Goal: Task Accomplishment & Management: Use online tool/utility

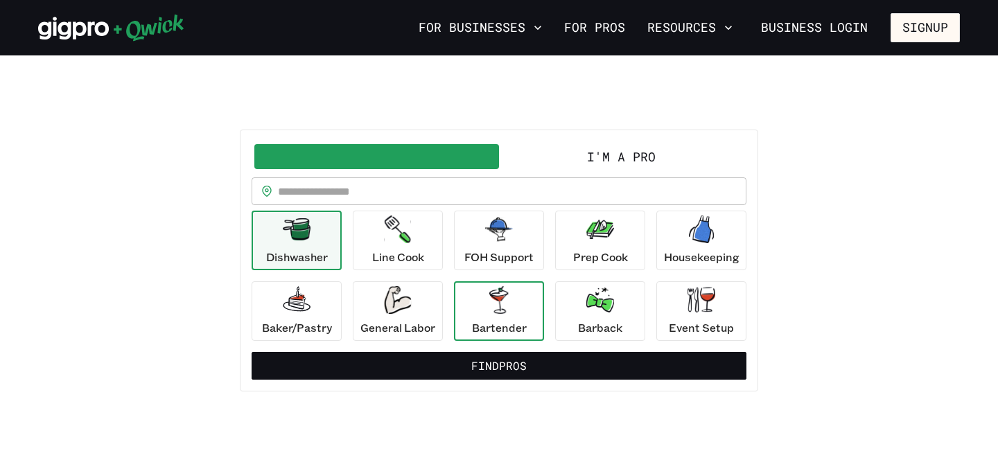
scroll to position [35, 0]
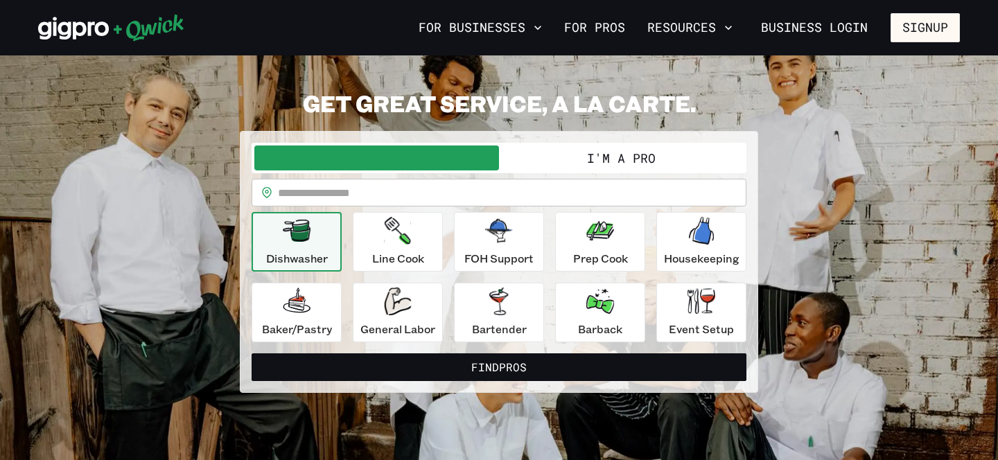
click at [305, 187] on input "text" at bounding box center [512, 193] width 469 height 28
type input "*****"
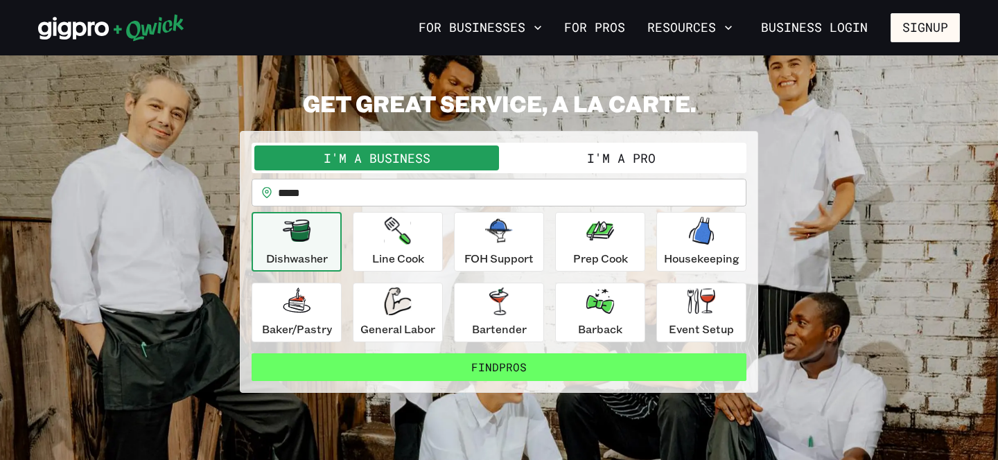
click at [510, 362] on button "Find Pros" at bounding box center [499, 368] width 495 height 28
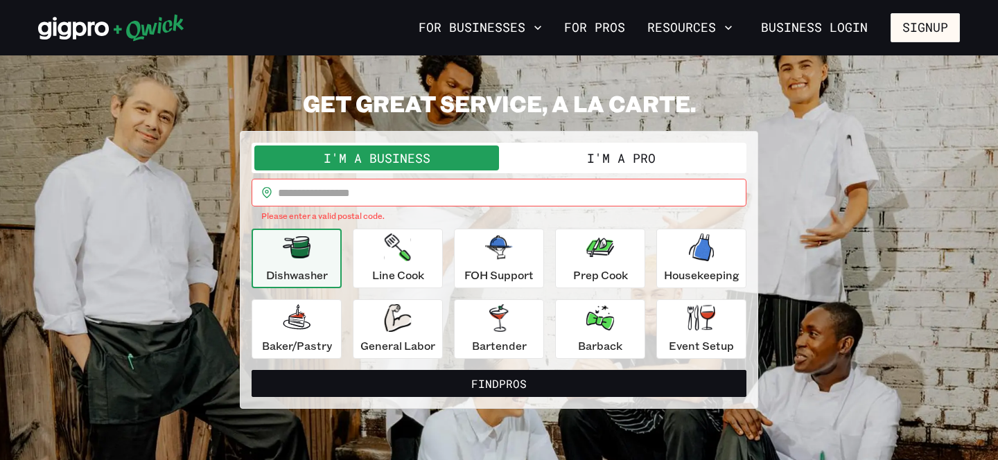
click at [618, 155] on button "I'm a Pro" at bounding box center [621, 158] width 245 height 25
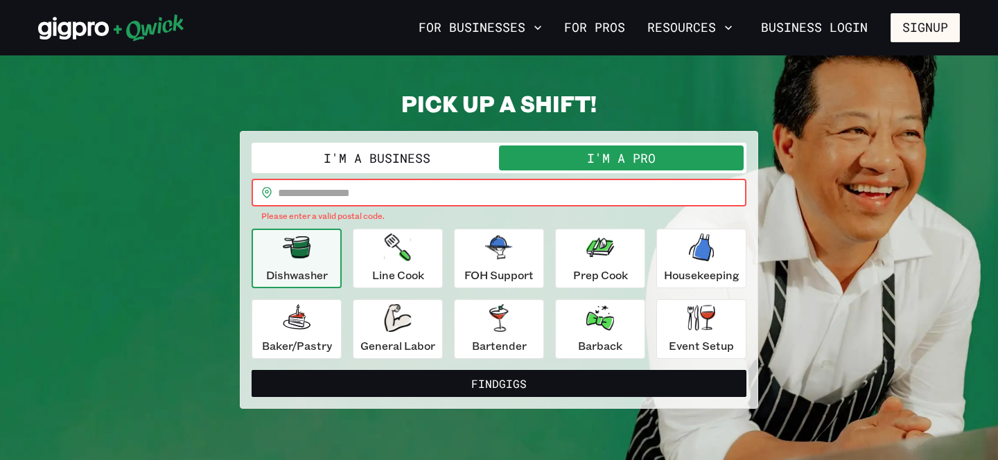
click at [388, 194] on input "text" at bounding box center [512, 193] width 469 height 28
type input "*****"
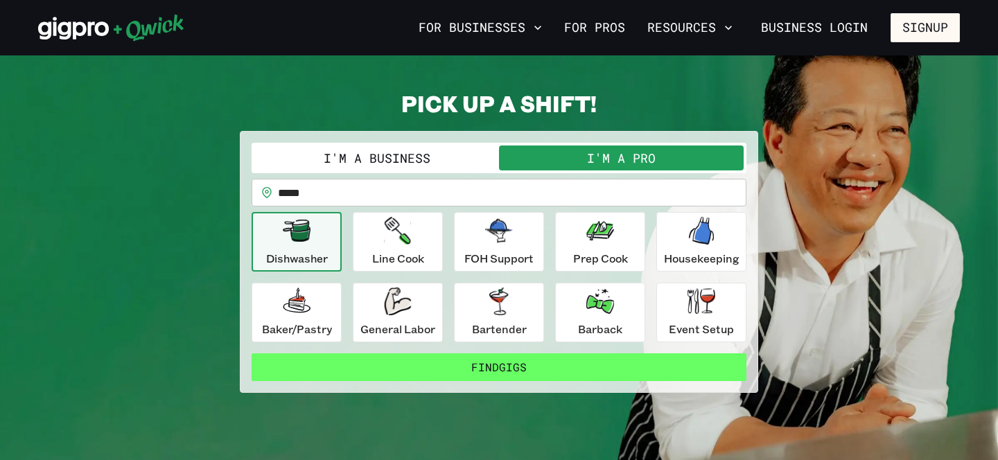
click at [498, 369] on button "Find Gigs" at bounding box center [499, 368] width 495 height 28
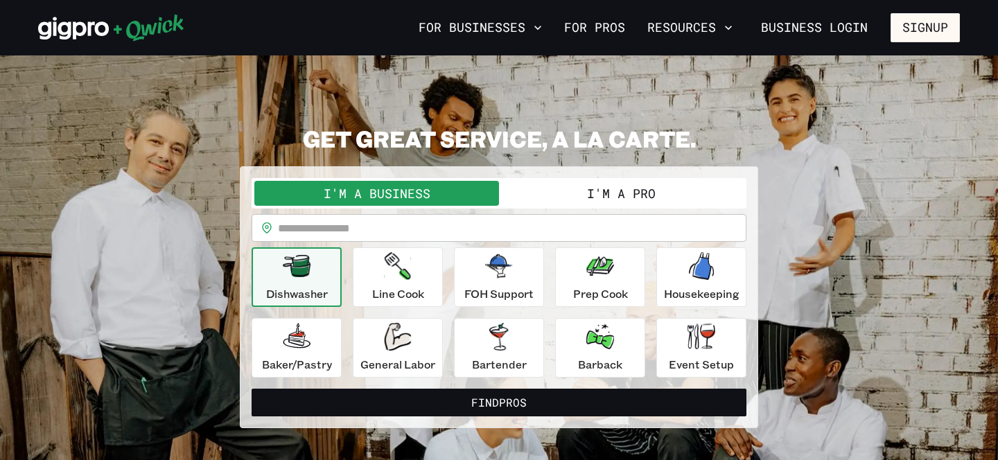
click at [611, 195] on button "I'm a Pro" at bounding box center [621, 193] width 245 height 25
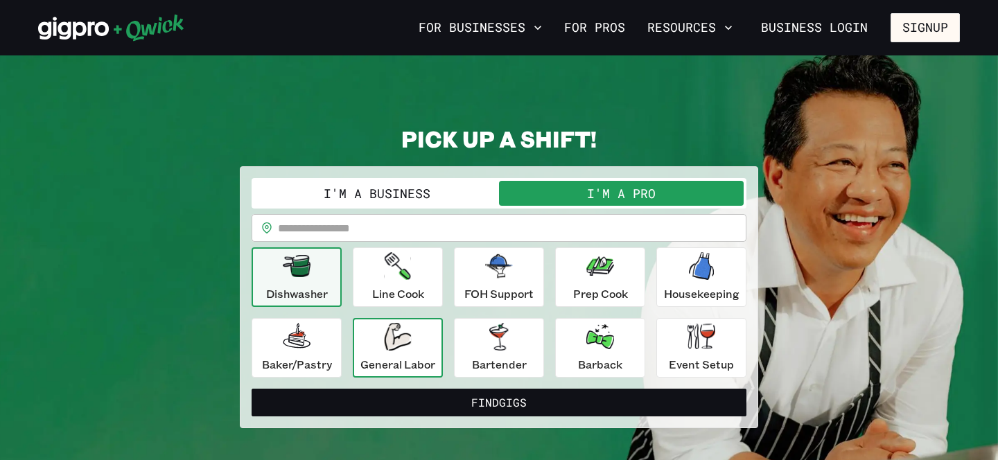
click at [388, 335] on icon "button" at bounding box center [397, 337] width 27 height 28
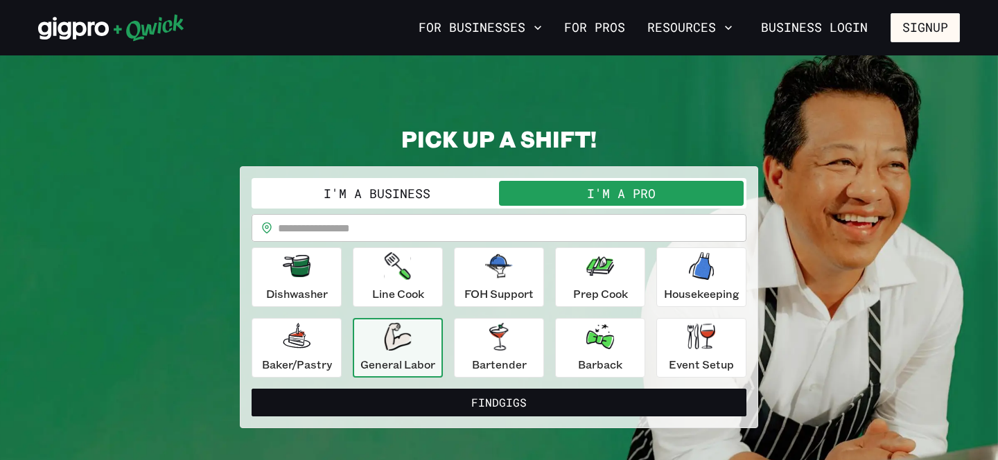
click at [400, 236] on input "text" at bounding box center [512, 228] width 469 height 28
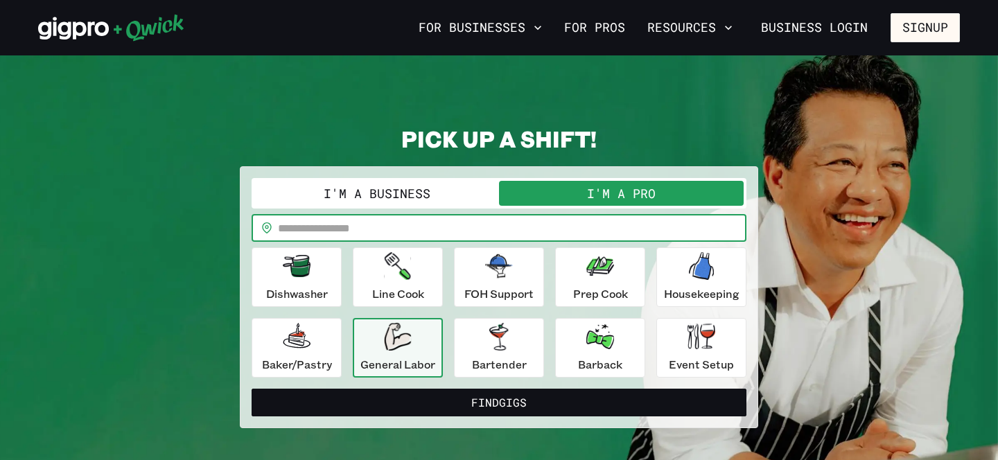
type input "*****"
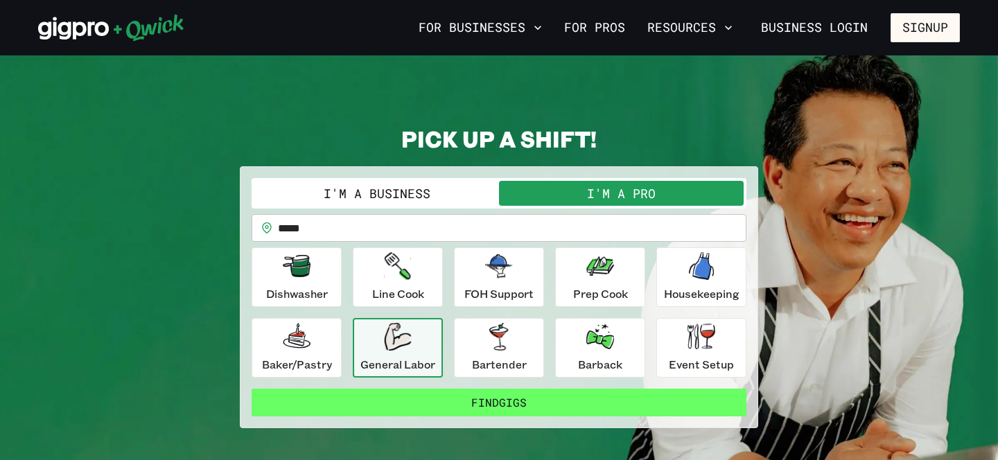
click at [485, 401] on button "Find Gigs" at bounding box center [499, 403] width 495 height 28
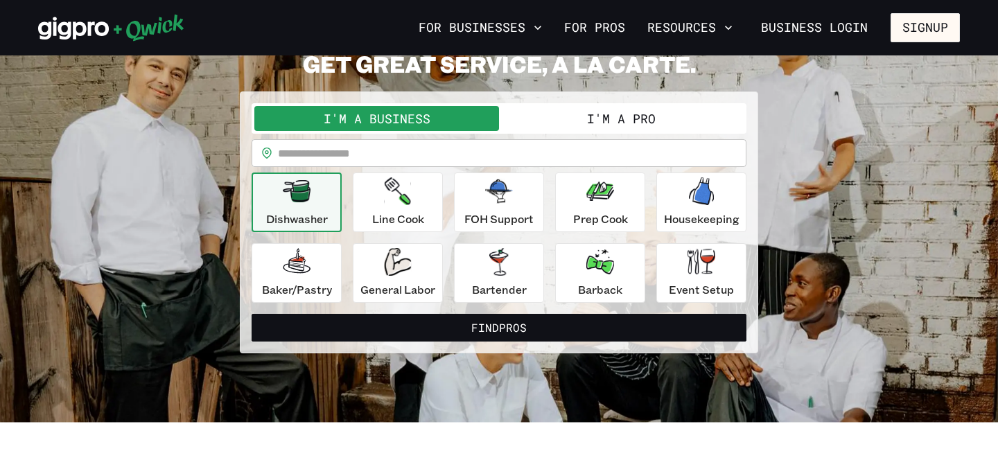
scroll to position [70, 0]
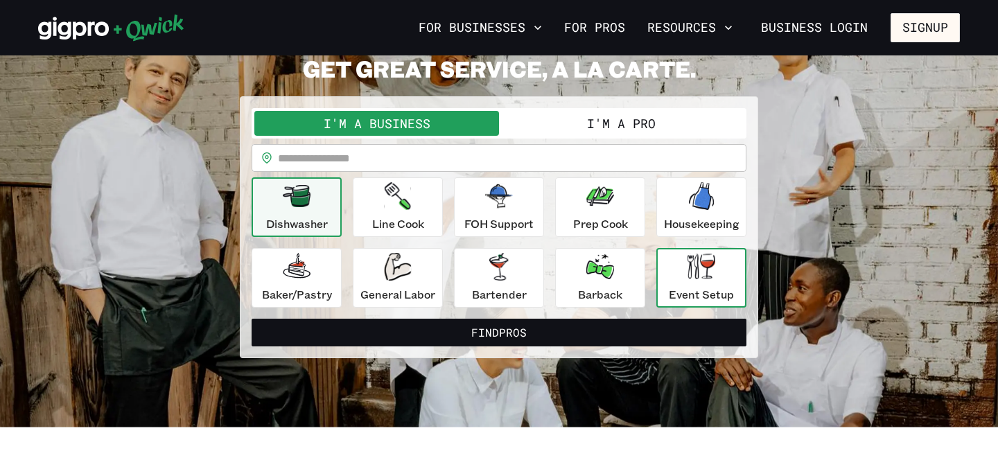
click at [706, 286] on p "Event Setup" at bounding box center [701, 294] width 65 height 17
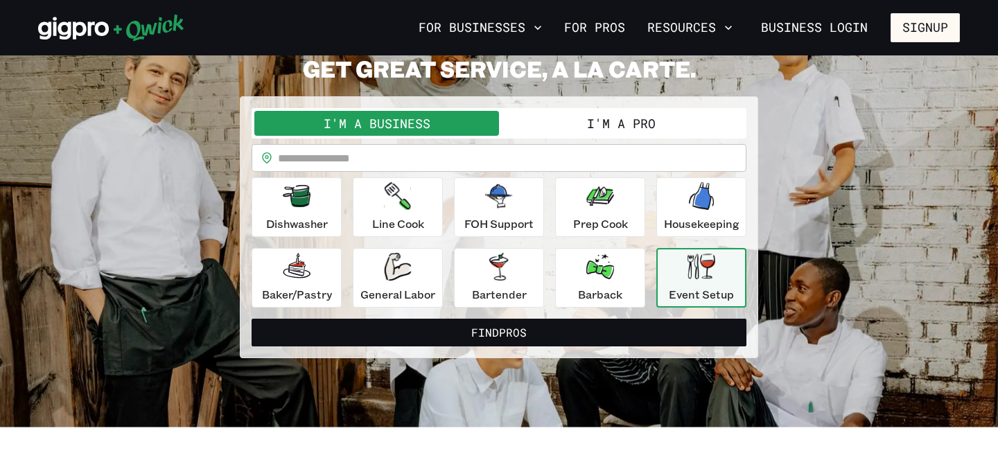
click at [591, 119] on button "I'm a Pro" at bounding box center [621, 123] width 245 height 25
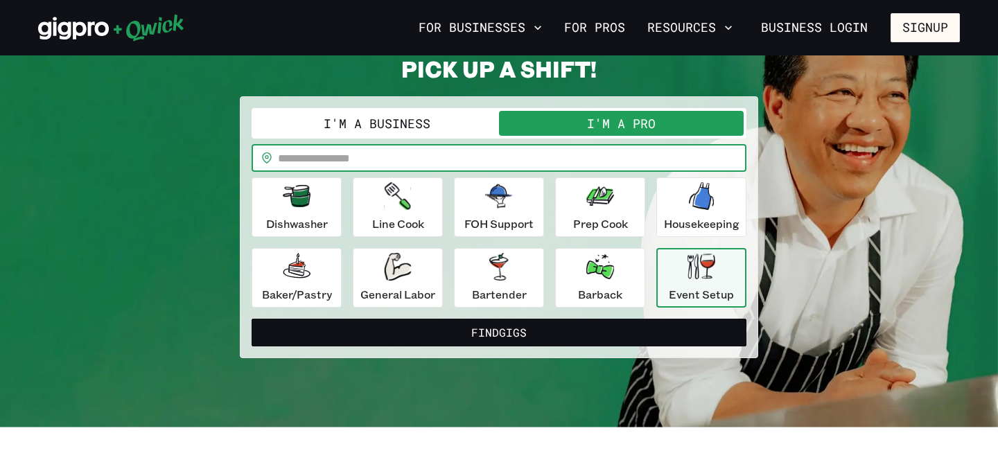
click at [387, 157] on input "text" at bounding box center [512, 158] width 469 height 28
type input "*****"
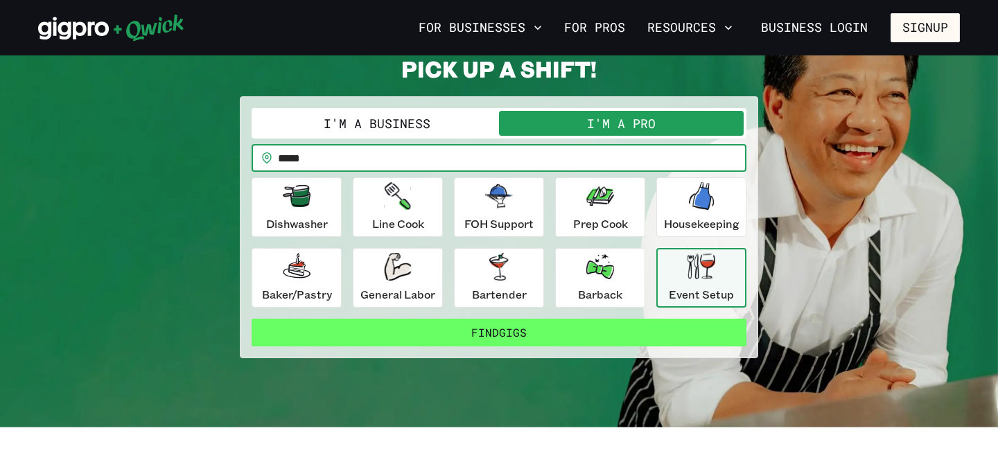
click at [510, 331] on button "Find Gigs" at bounding box center [499, 333] width 495 height 28
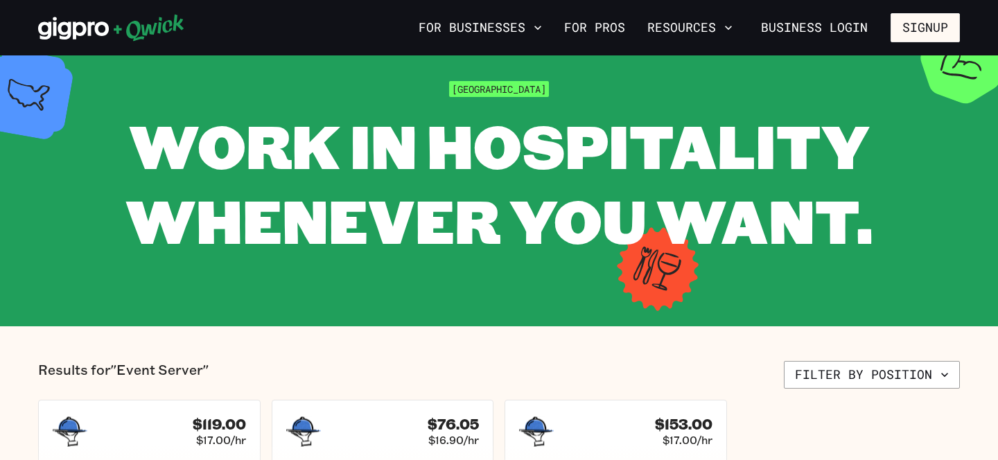
scroll to position [39, 0]
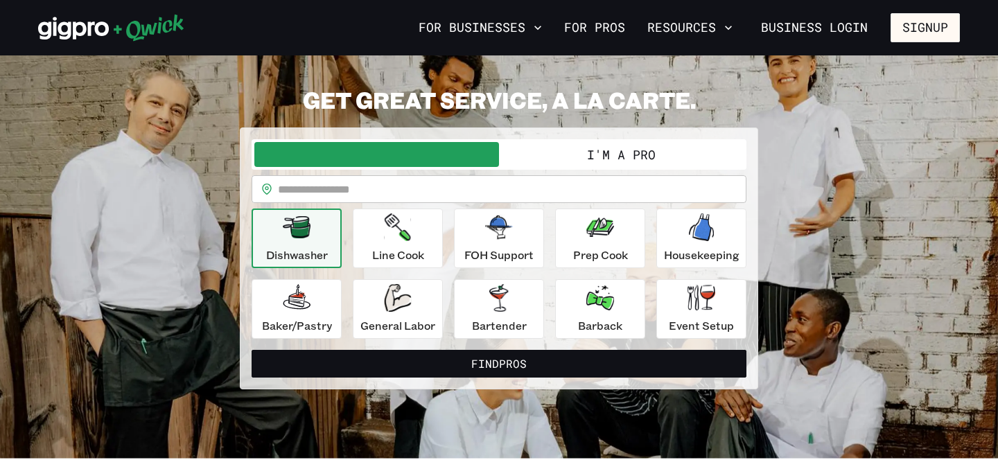
scroll to position [70, 0]
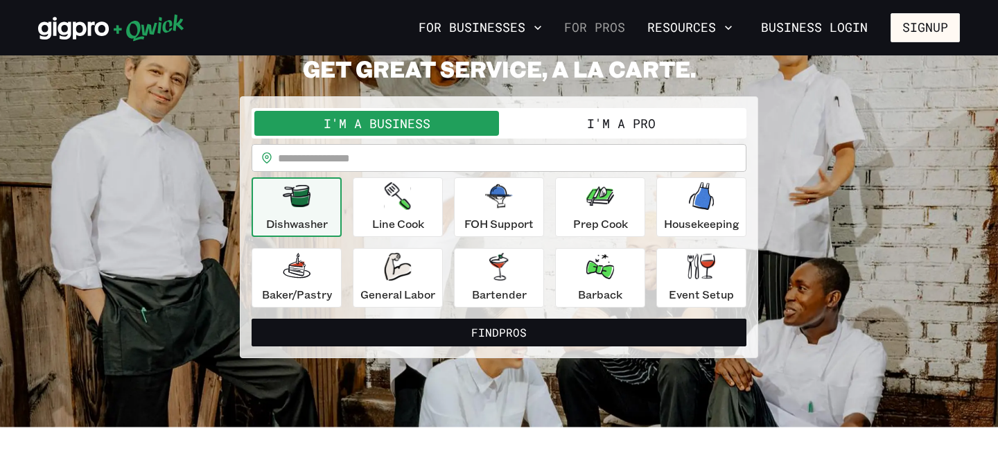
click at [605, 32] on link "For Pros" at bounding box center [595, 28] width 72 height 24
